Goal: Task Accomplishment & Management: Manage account settings

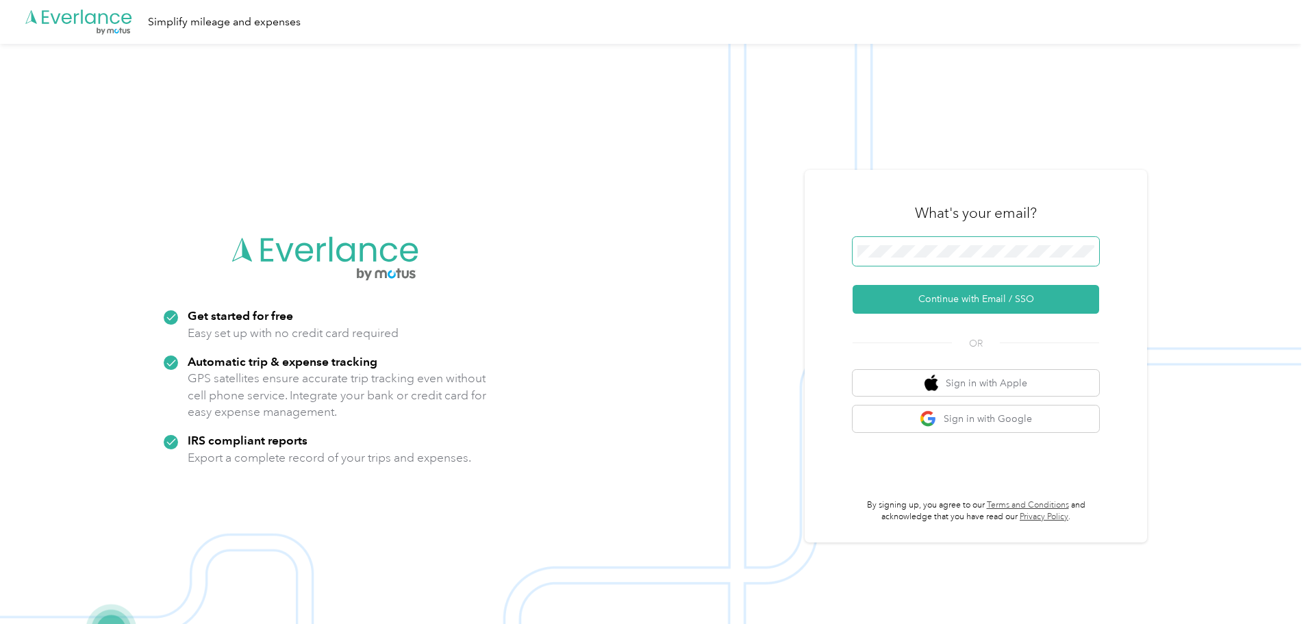
click at [887, 244] on span at bounding box center [975, 251] width 246 height 29
click at [966, 300] on button "Continue with Email / SSO" at bounding box center [975, 299] width 246 height 29
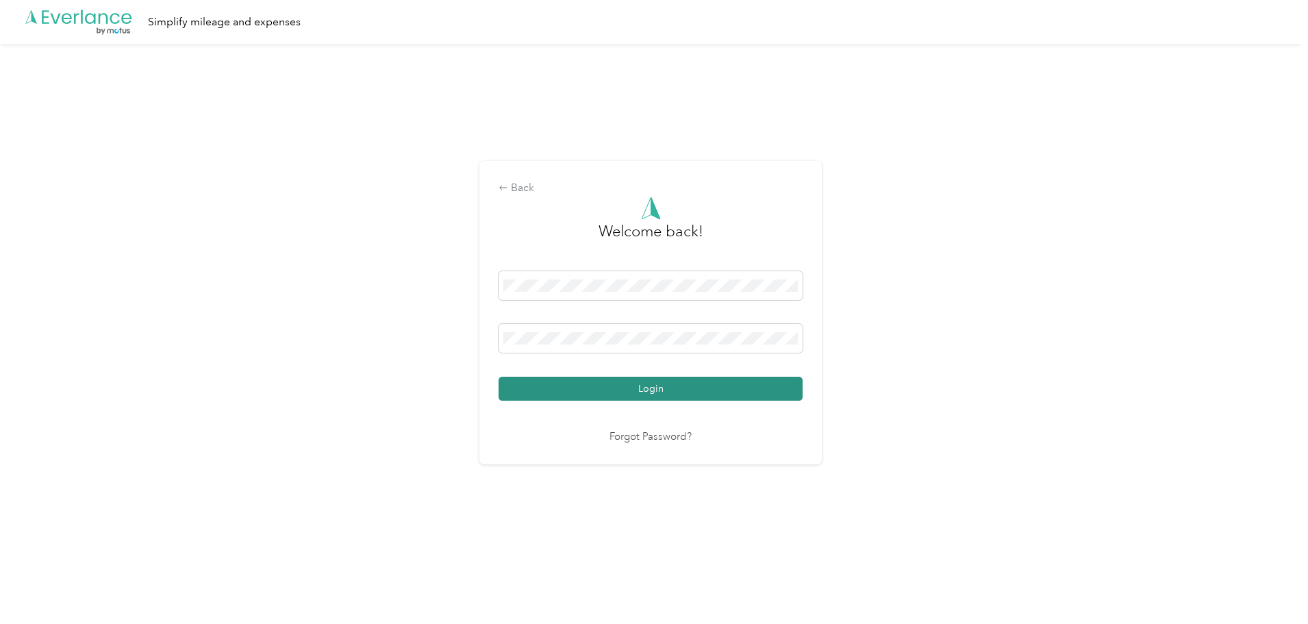
click at [666, 392] on button "Login" at bounding box center [650, 389] width 304 height 24
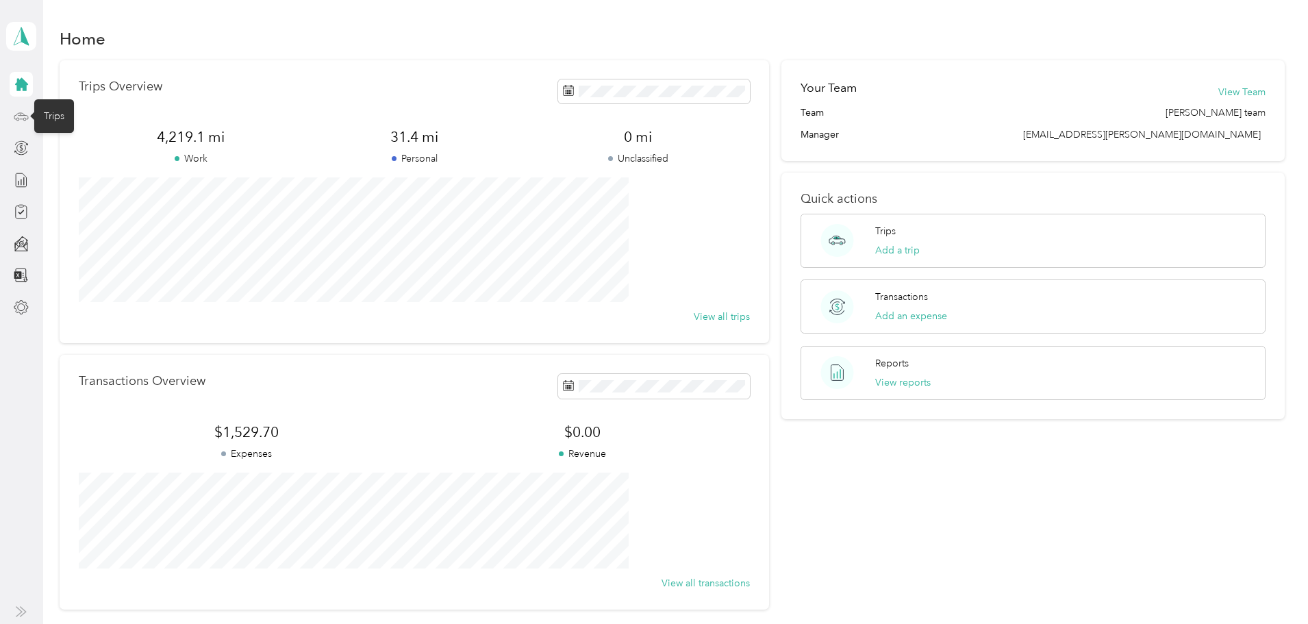
click at [27, 116] on icon at bounding box center [21, 116] width 15 height 15
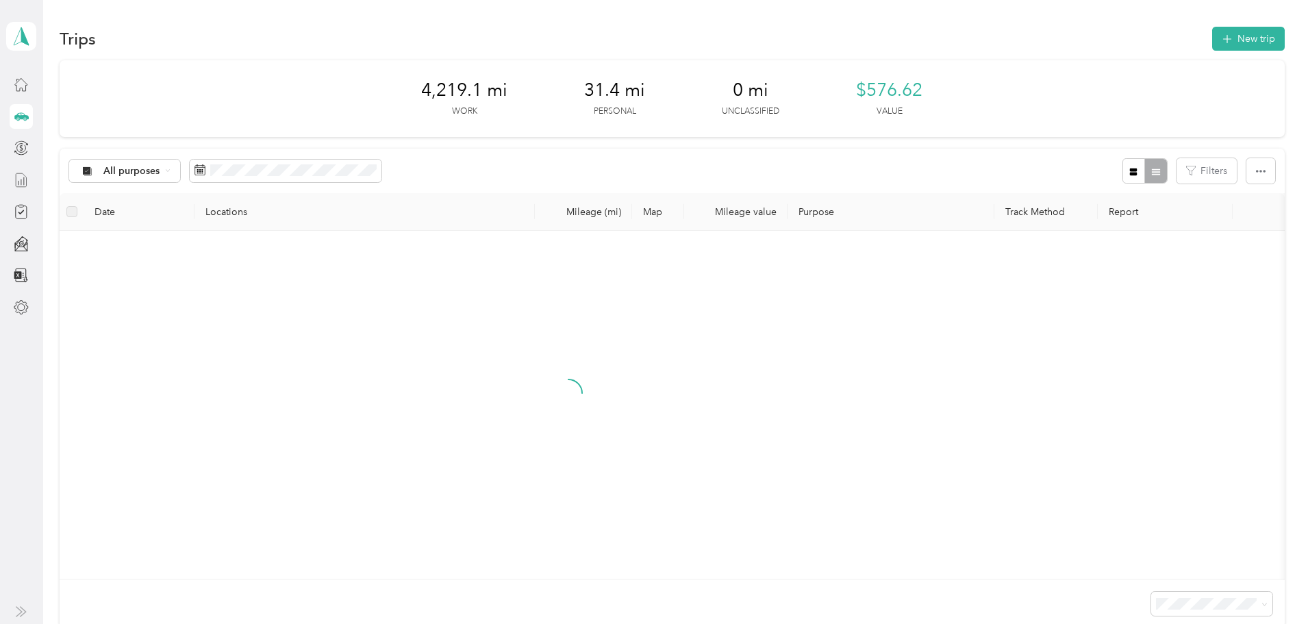
click at [23, 180] on icon at bounding box center [21, 180] width 15 height 15
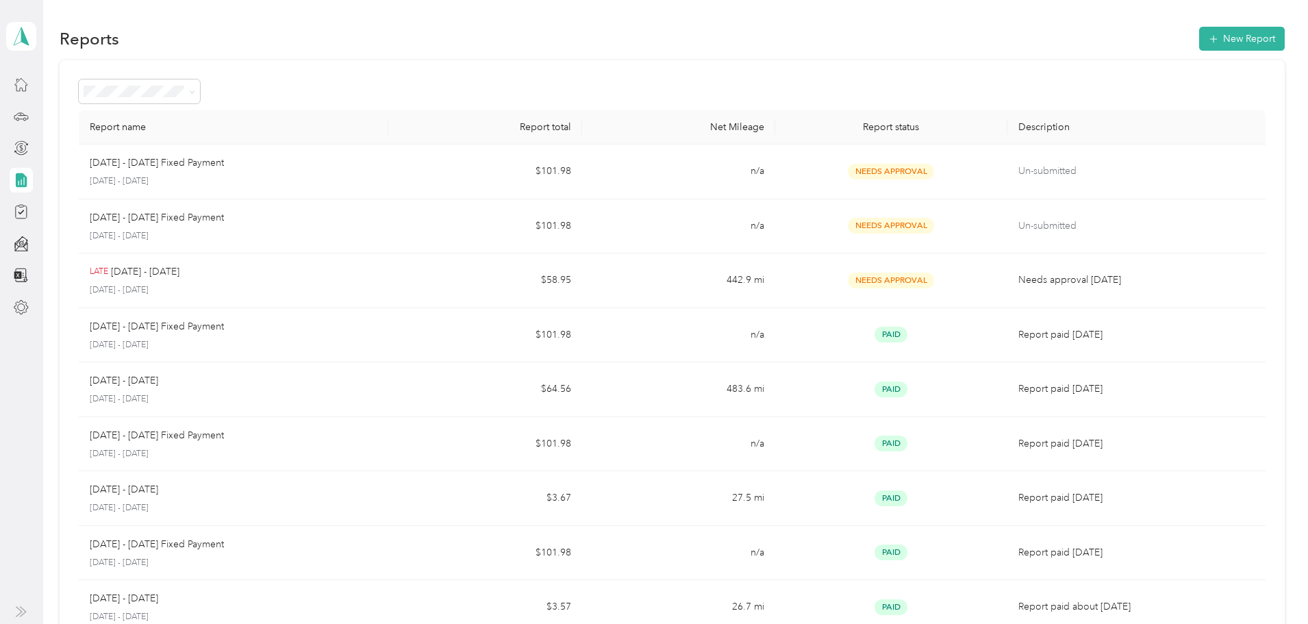
click at [17, 183] on icon at bounding box center [21, 180] width 11 height 14
click at [1199, 38] on button "New Report" at bounding box center [1242, 39] width 86 height 24
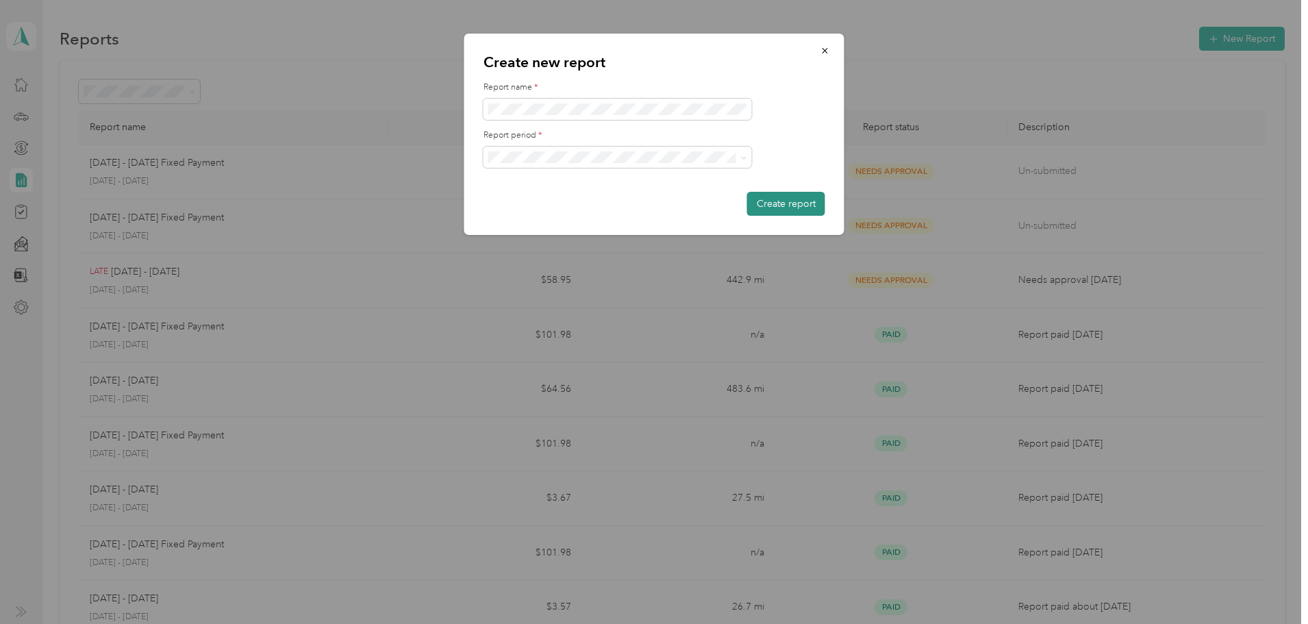
click at [785, 205] on button "Create report" at bounding box center [786, 204] width 78 height 24
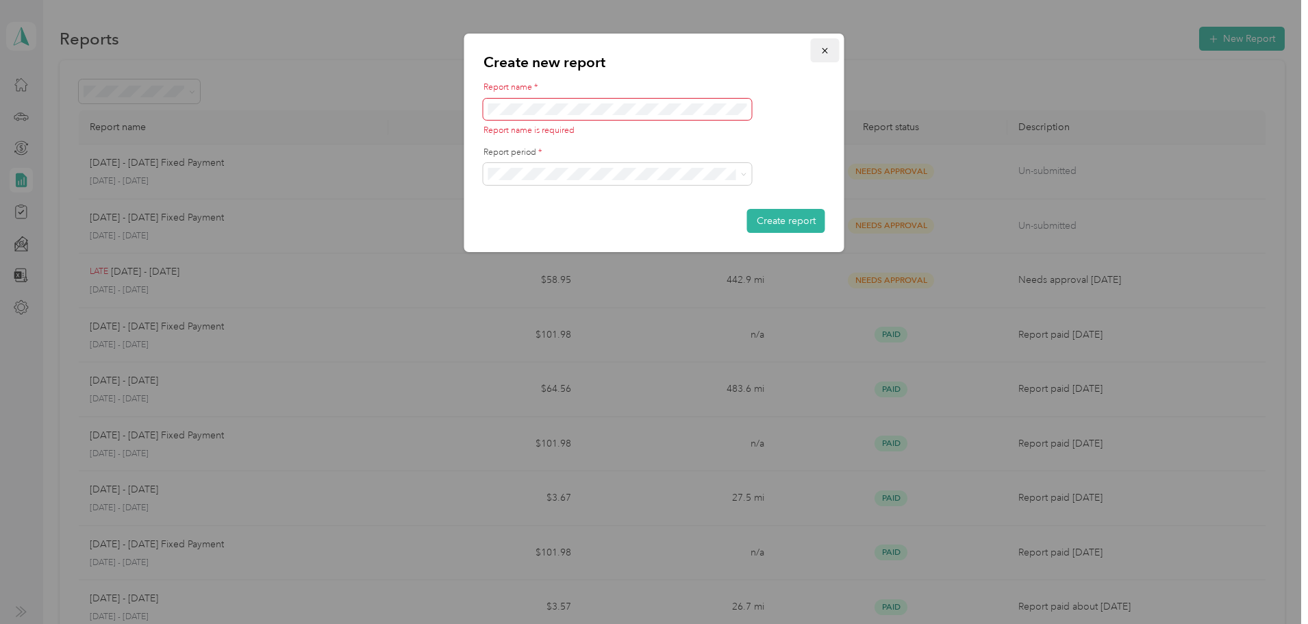
click at [825, 49] on icon "button" at bounding box center [825, 51] width 10 height 10
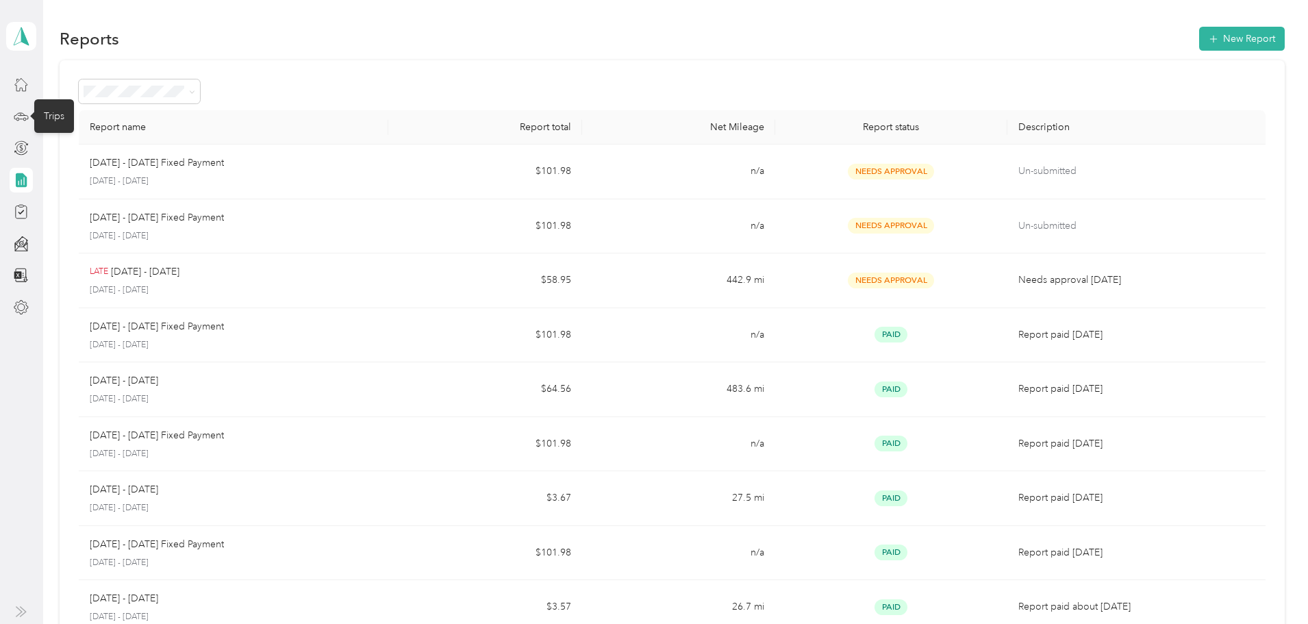
click at [17, 116] on icon at bounding box center [21, 116] width 15 height 15
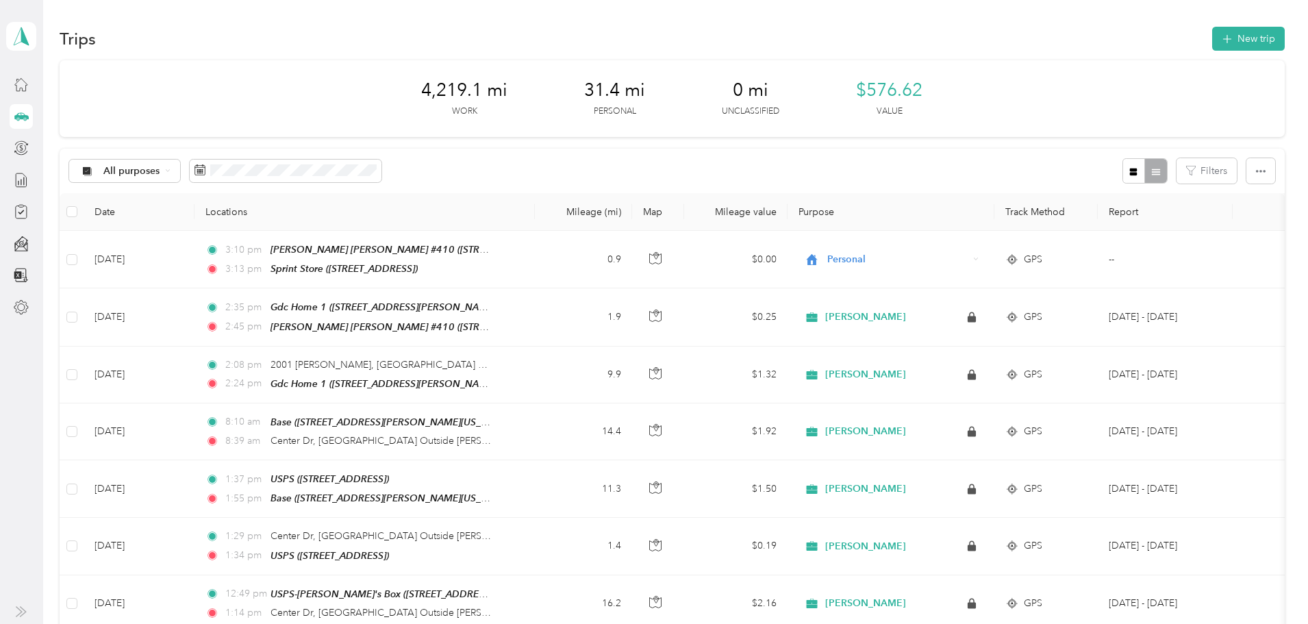
click at [28, 94] on div at bounding box center [21, 84] width 23 height 25
